Goal: Information Seeking & Learning: Learn about a topic

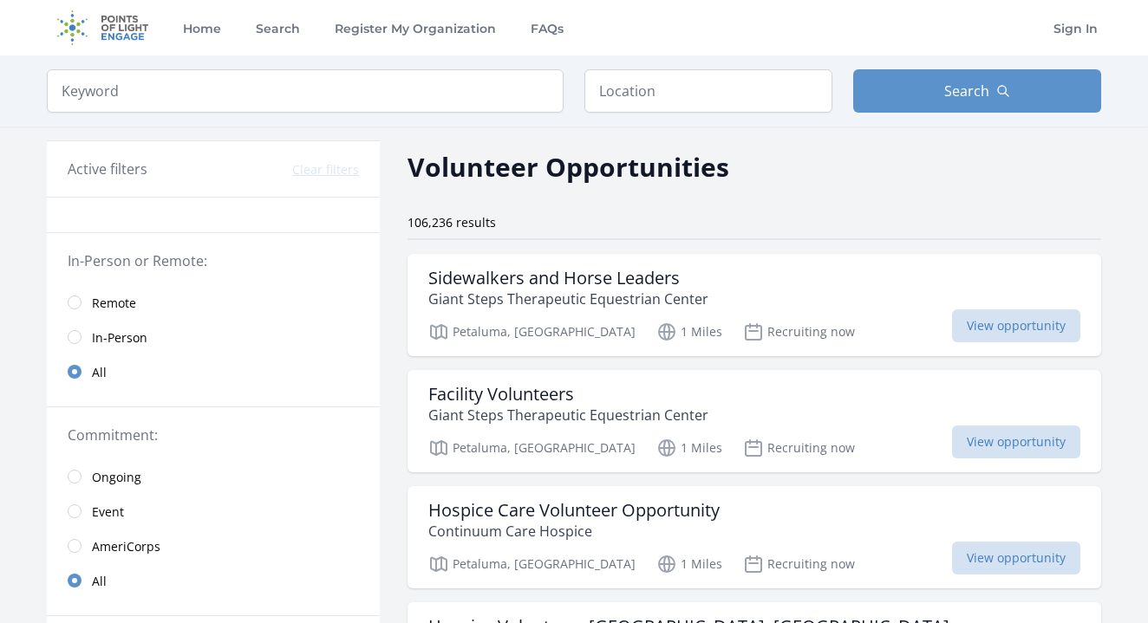
click at [138, 304] on link "Remote" at bounding box center [213, 302] width 333 height 35
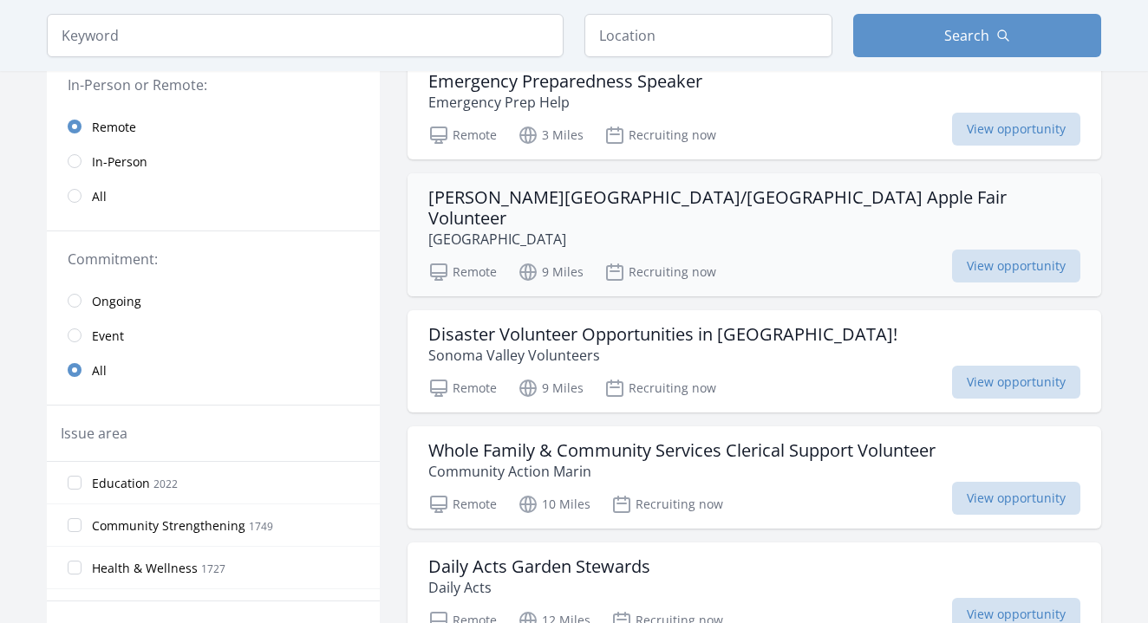
scroll to position [199, 0]
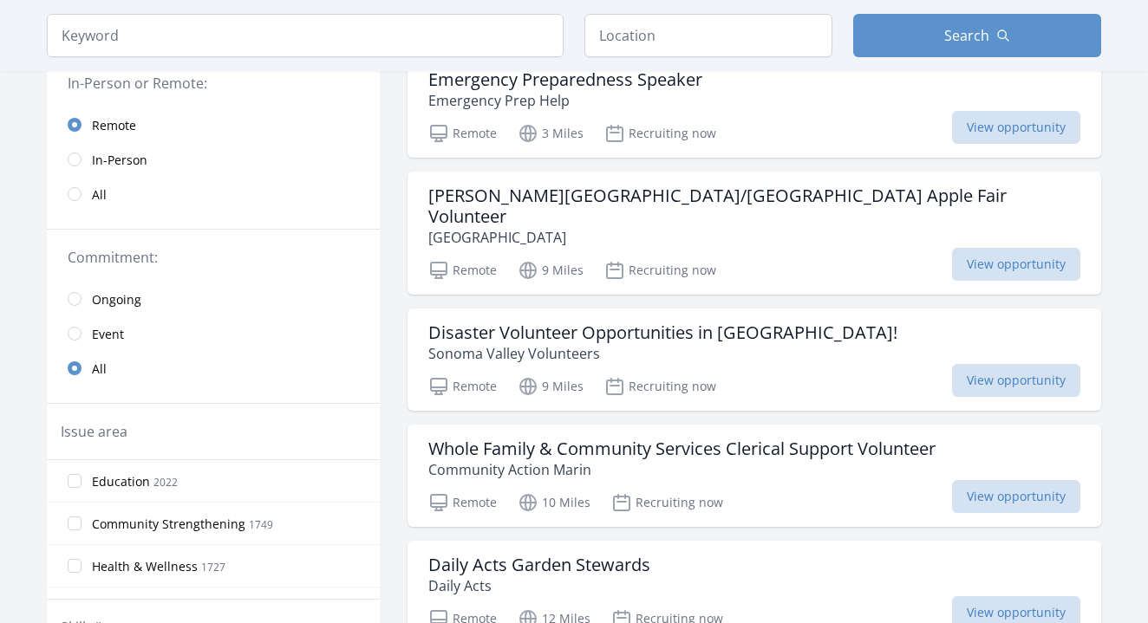
click at [130, 302] on span "Ongoing" at bounding box center [116, 299] width 49 height 17
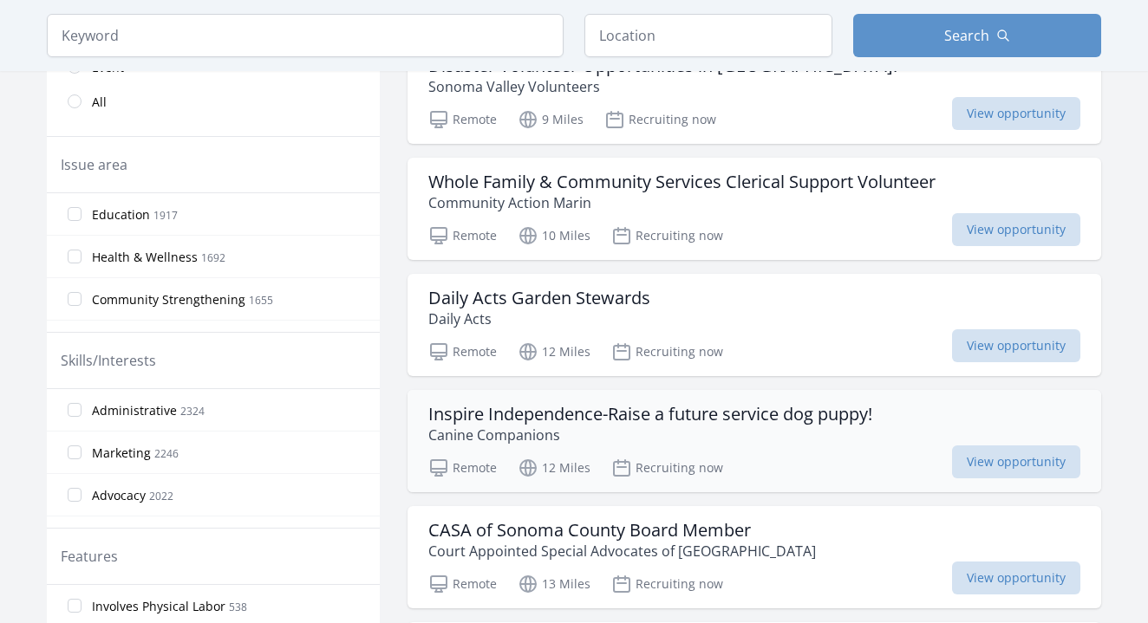
scroll to position [467, 0]
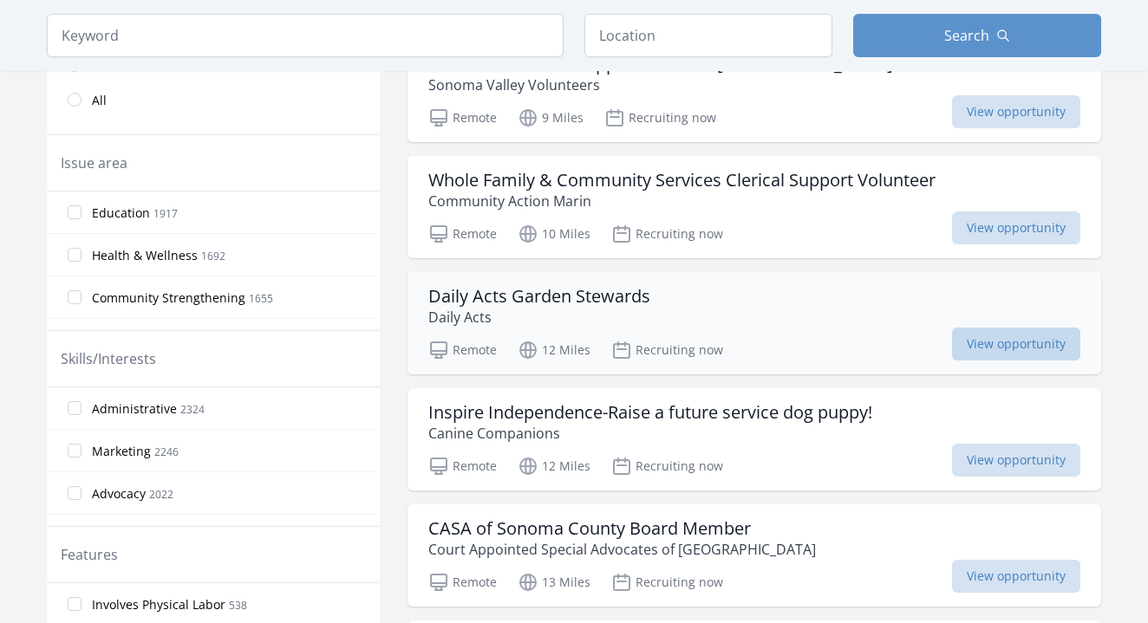
click at [963, 328] on span "View opportunity" at bounding box center [1016, 344] width 128 height 33
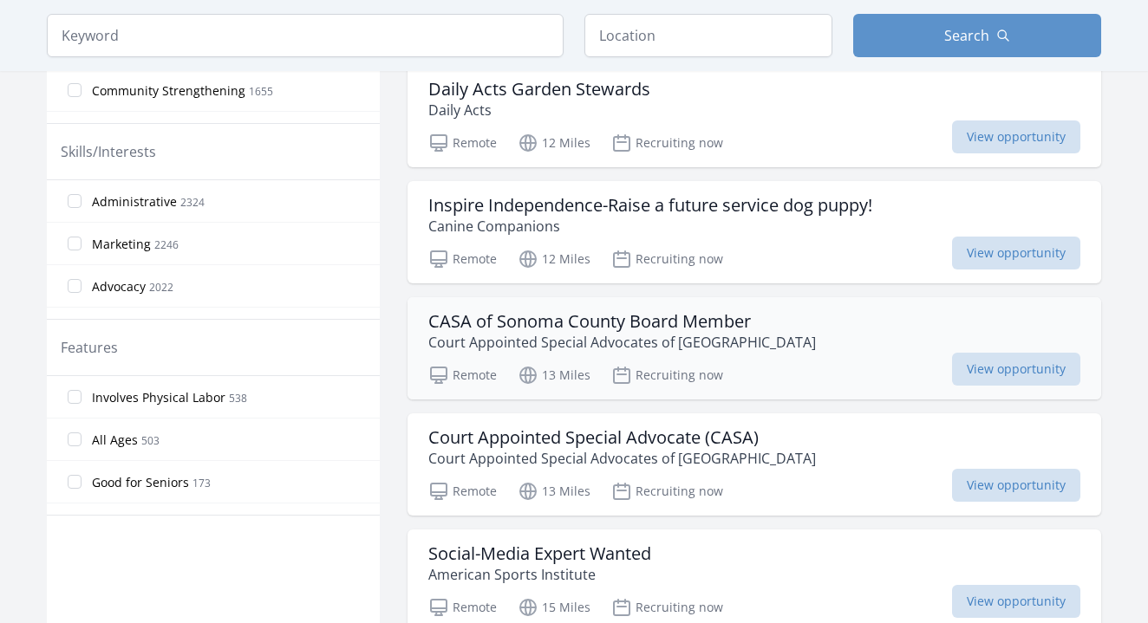
scroll to position [684, 0]
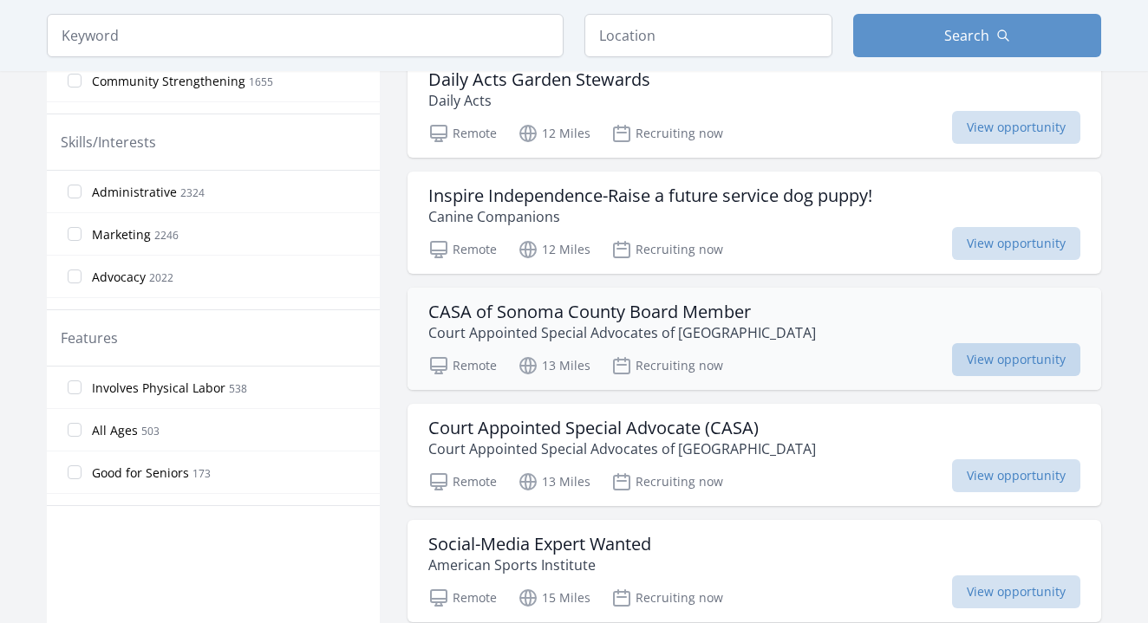
click at [991, 346] on span "View opportunity" at bounding box center [1016, 359] width 128 height 33
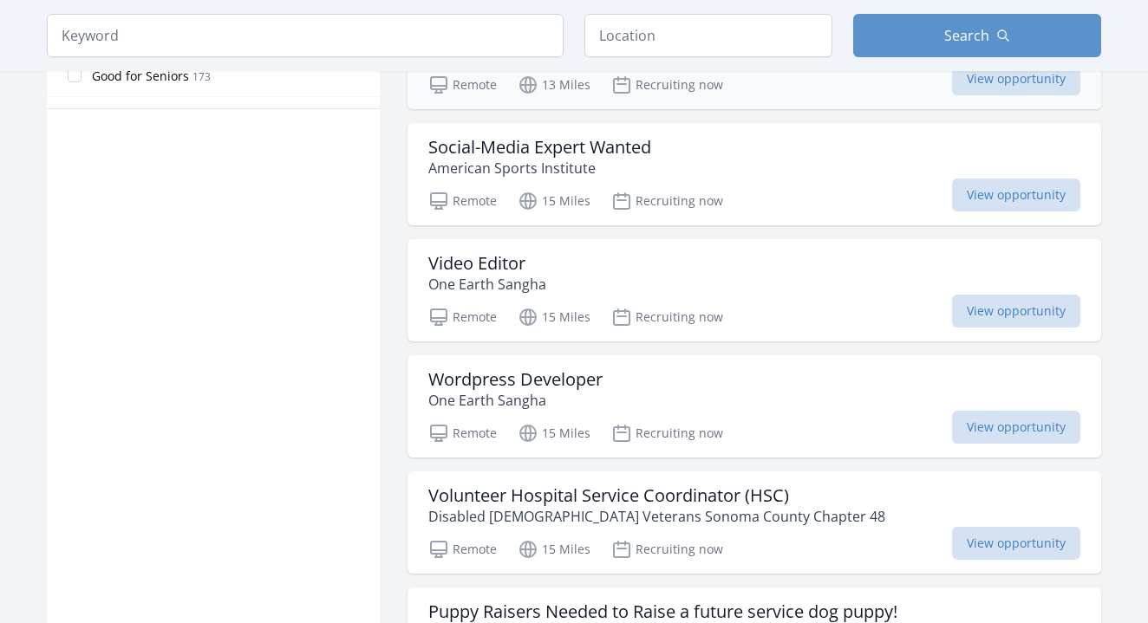
scroll to position [1105, 0]
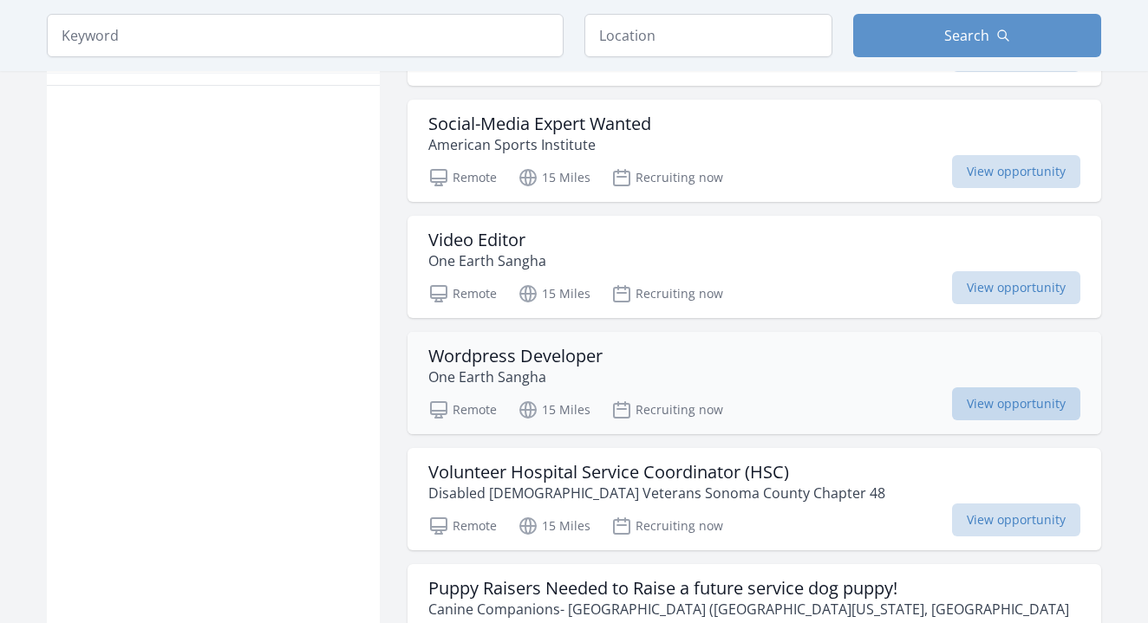
click at [960, 388] on span "View opportunity" at bounding box center [1016, 404] width 128 height 33
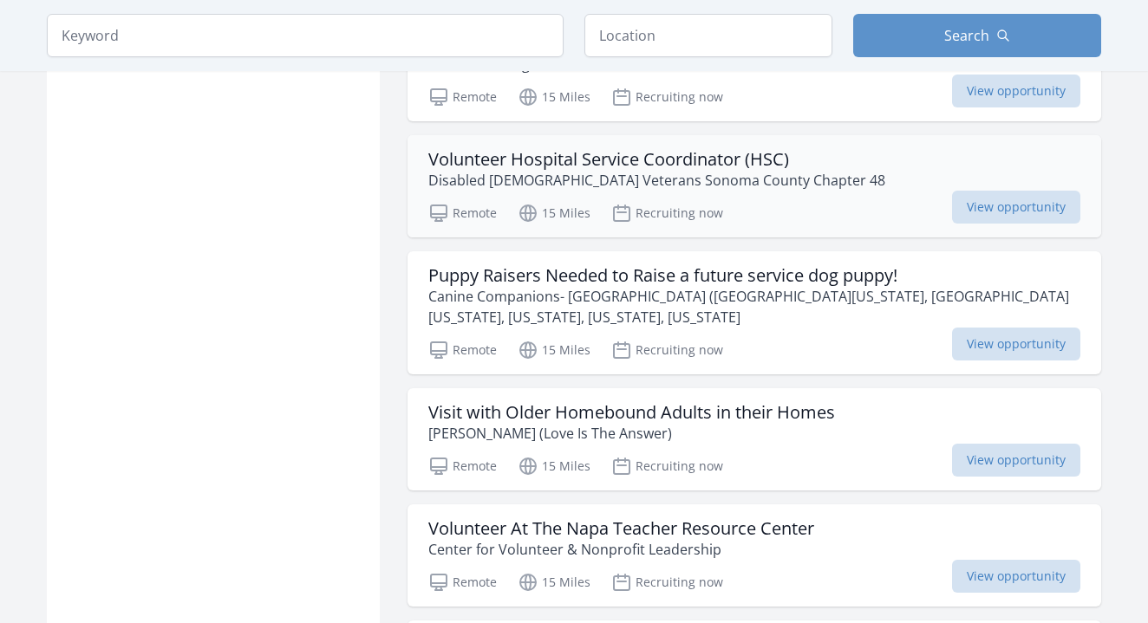
scroll to position [1419, 0]
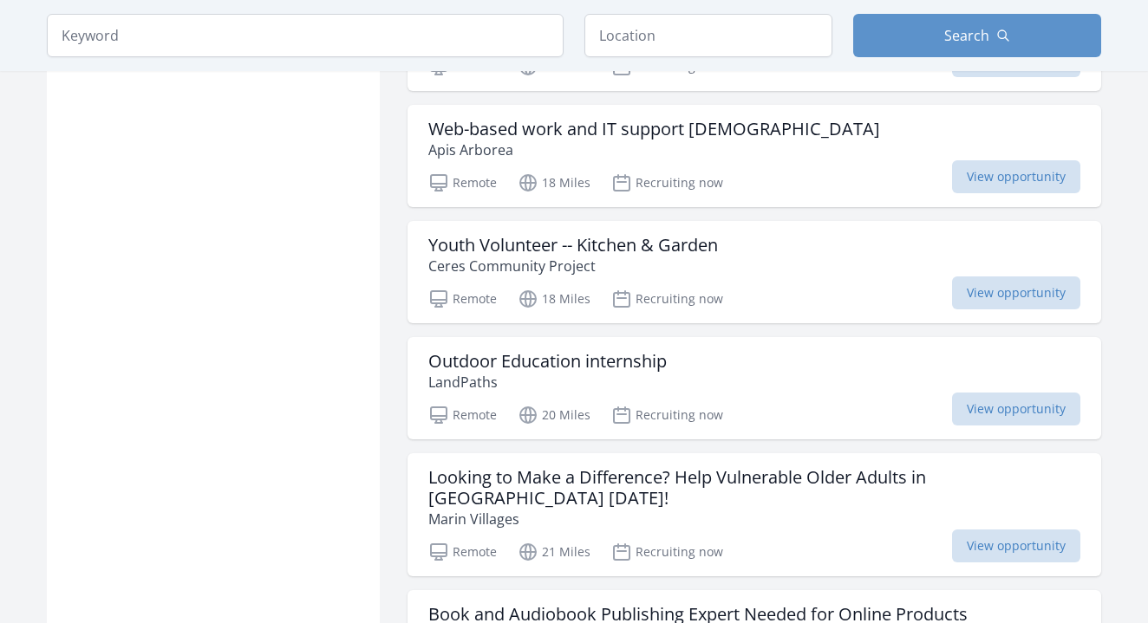
scroll to position [3434, 0]
click at [785, 535] on div "Remote 21 Miles Recruiting now View opportunity" at bounding box center [754, 548] width 652 height 26
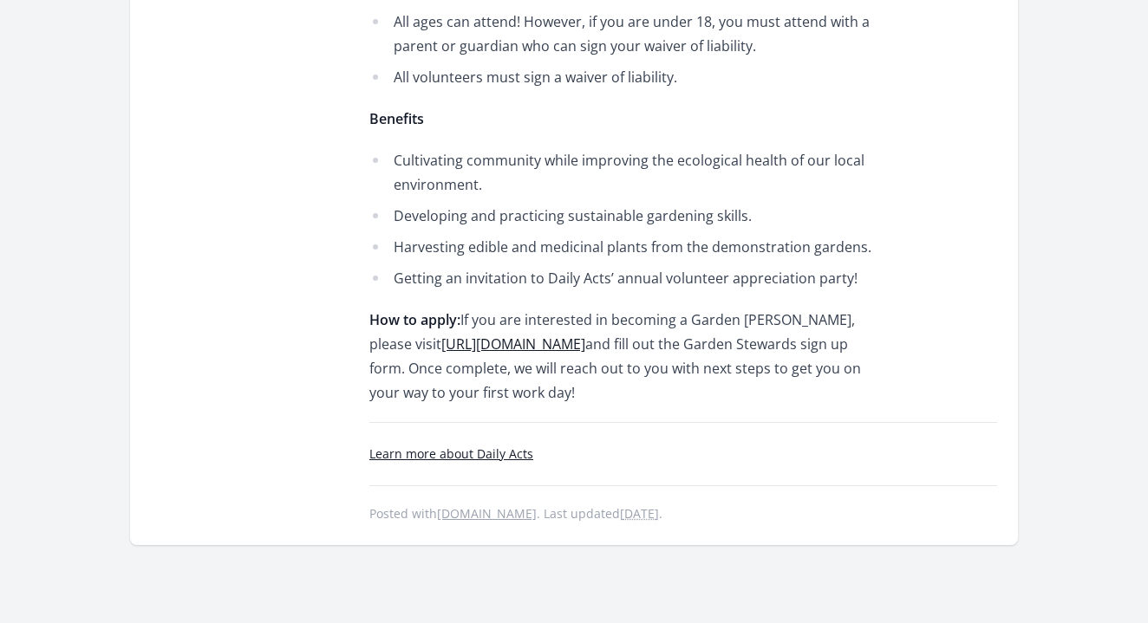
scroll to position [1178, 0]
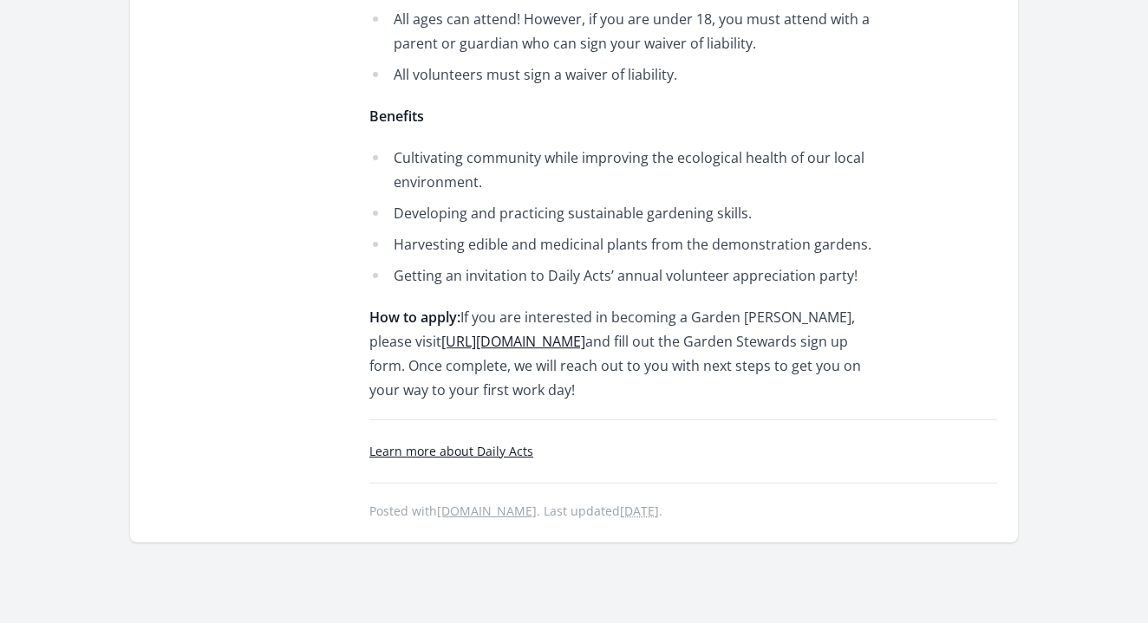
click at [529, 332] on span "[URL][DOMAIN_NAME]" at bounding box center [513, 341] width 144 height 19
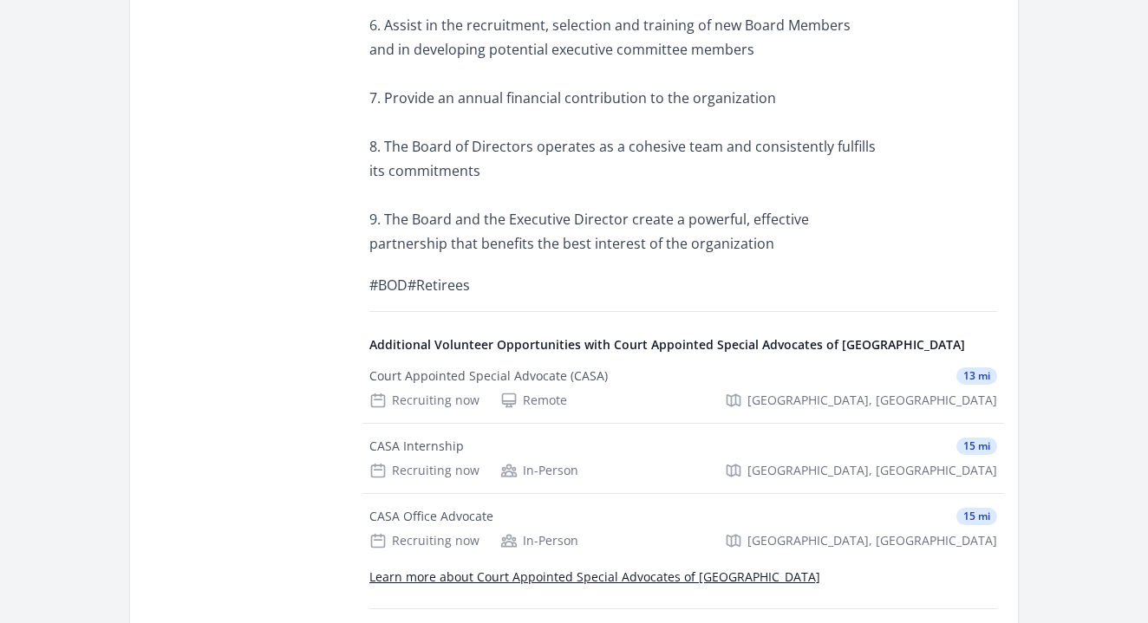
scroll to position [1606, 0]
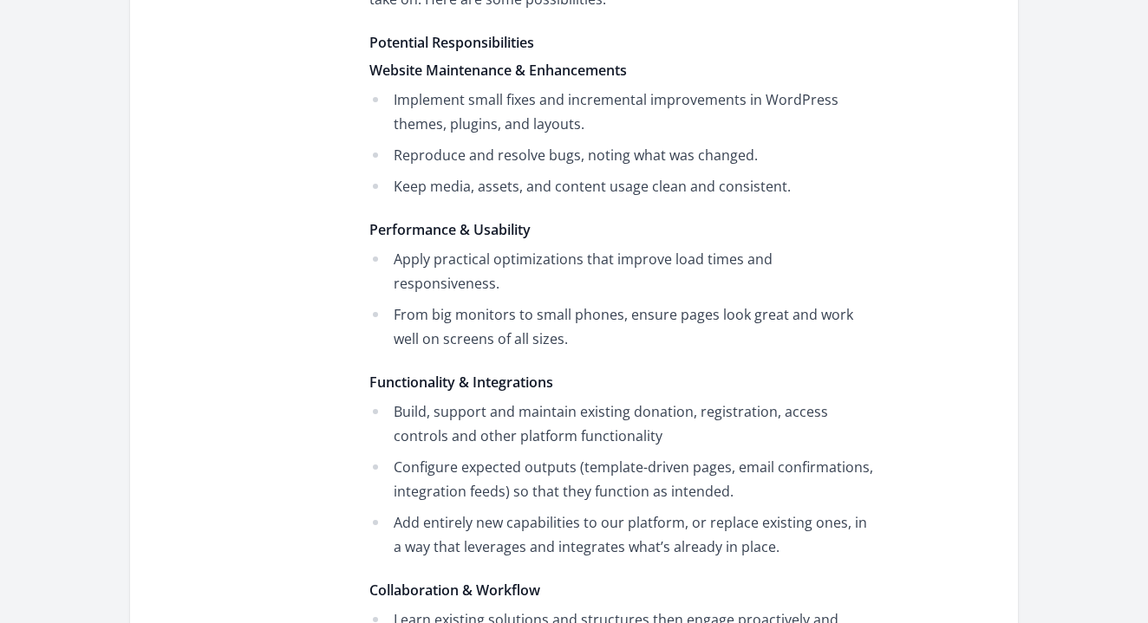
scroll to position [1335, 0]
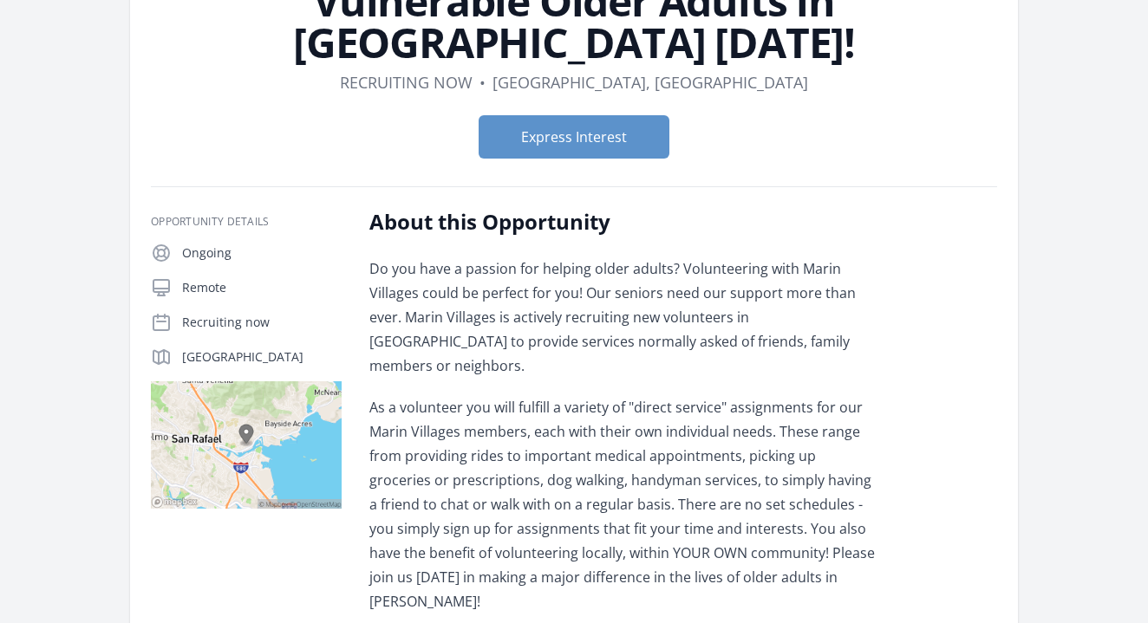
scroll to position [199, 0]
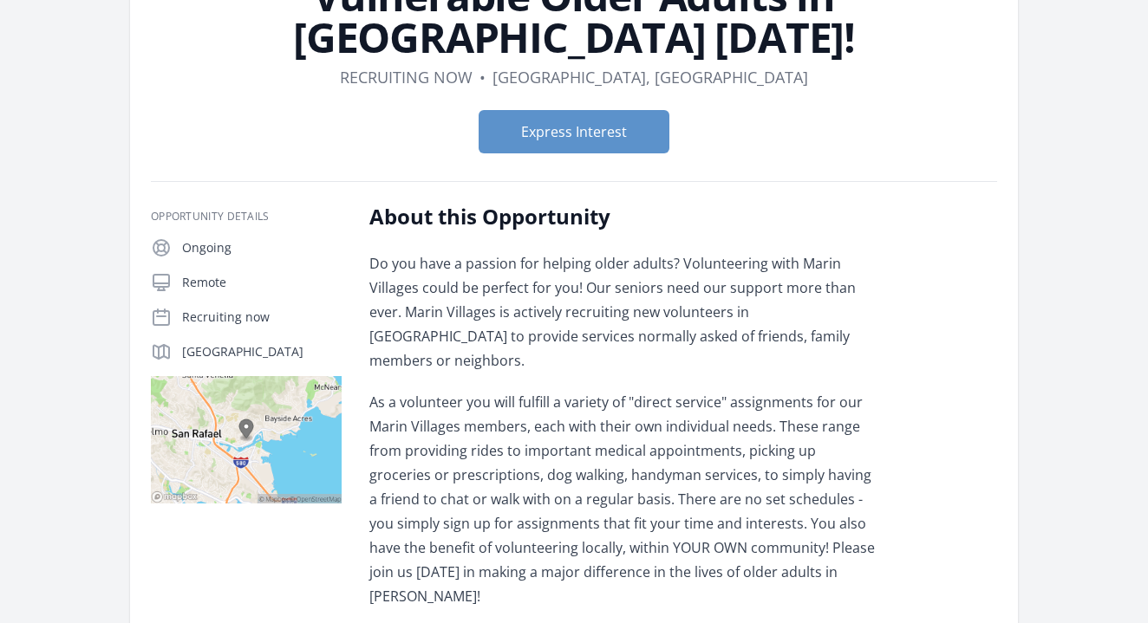
click at [636, 425] on p "As a volunteer you will fulfill a variety of "direct service" assignments for o…" at bounding box center [622, 499] width 507 height 219
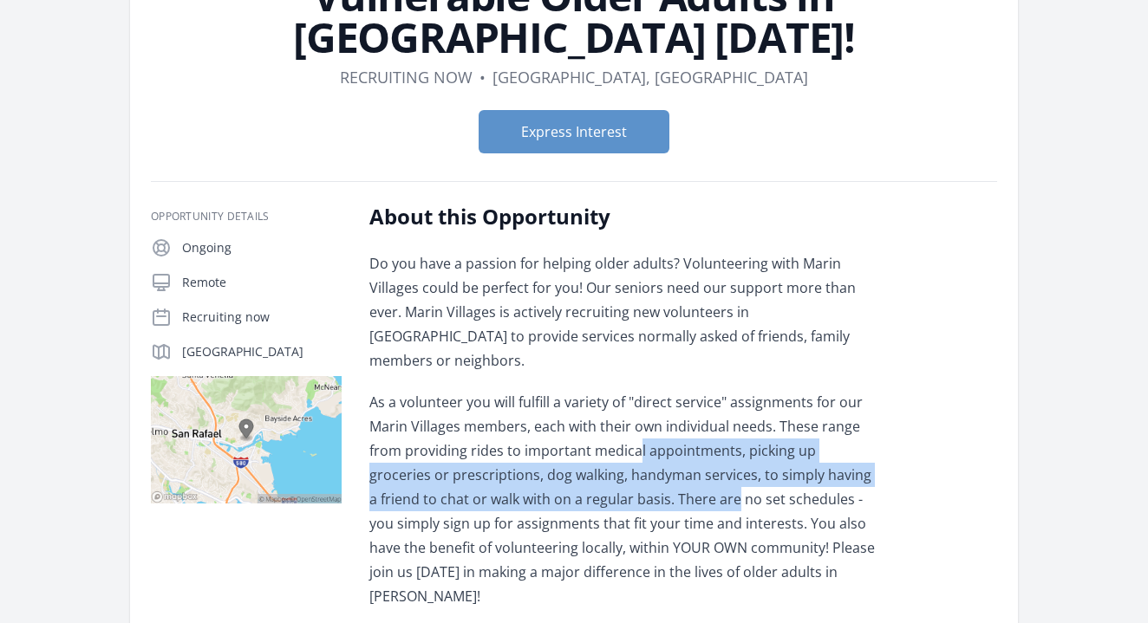
drag, startPoint x: 638, startPoint y: 433, endPoint x: 663, endPoint y: 473, distance: 47.9
click at [663, 473] on p "As a volunteer you will fulfill a variety of "direct service" assignments for o…" at bounding box center [622, 499] width 507 height 219
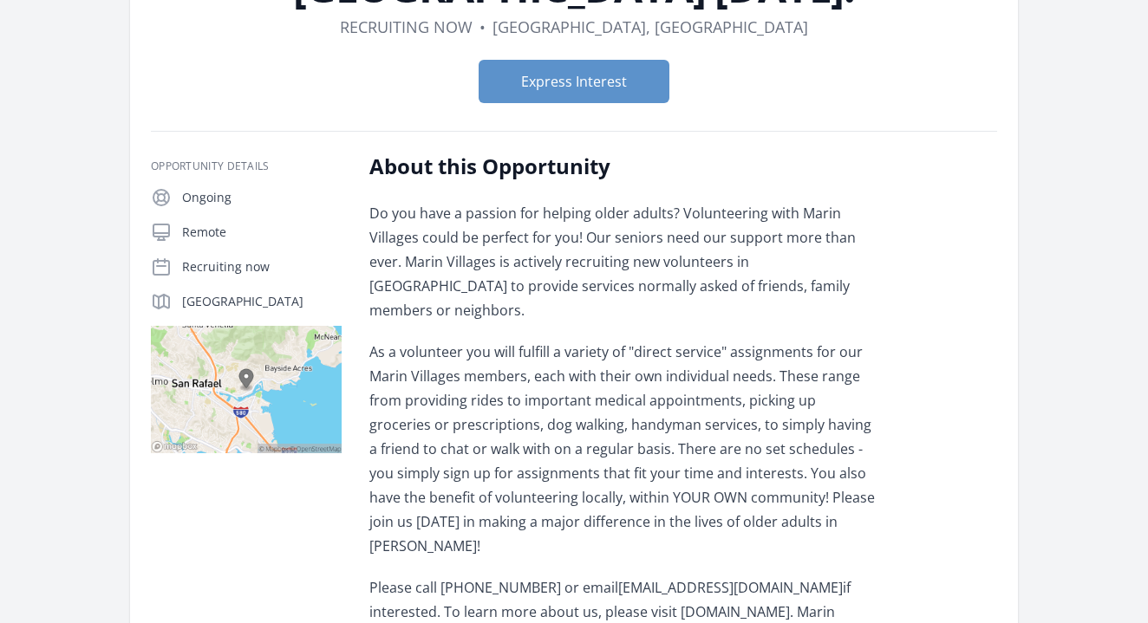
click at [663, 474] on p "As a volunteer you will fulfill a variety of "direct service" assignments for o…" at bounding box center [622, 449] width 507 height 219
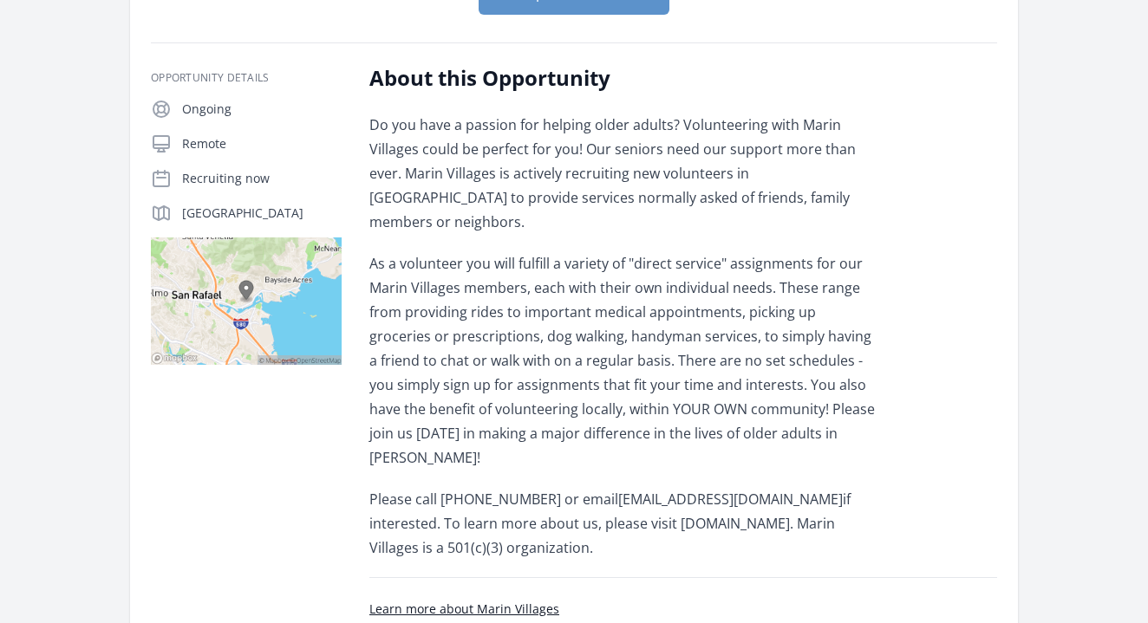
scroll to position [354, 0]
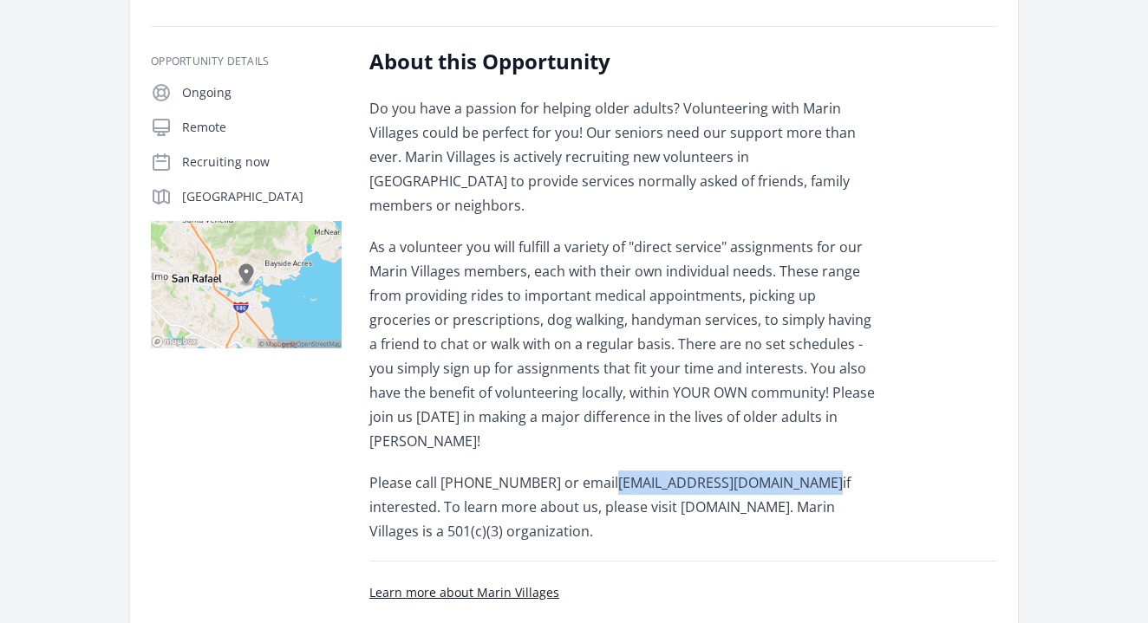
drag, startPoint x: 597, startPoint y: 434, endPoint x: 784, endPoint y: 442, distance: 186.6
click at [784, 471] on p "Please call (415) 457-4633 or email volunteers@marinvillages.org if interested.…" at bounding box center [622, 507] width 507 height 73
copy p "volunteers@marinvillages.org"
